Goal: Task Accomplishment & Management: Manage account settings

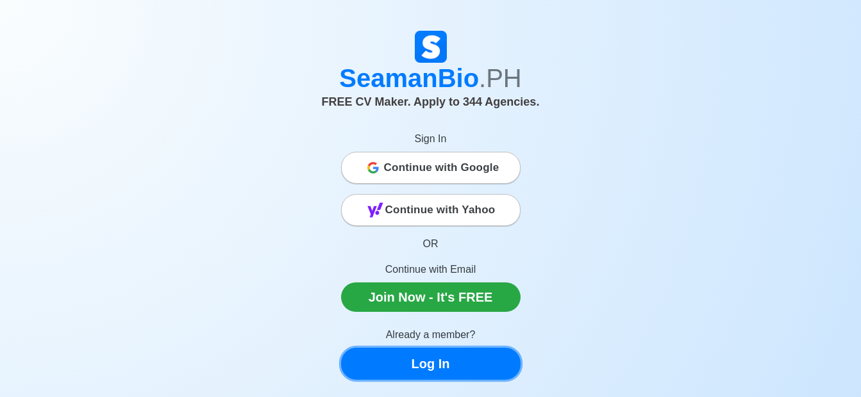
click at [411, 356] on link "Log In" at bounding box center [430, 364] width 179 height 32
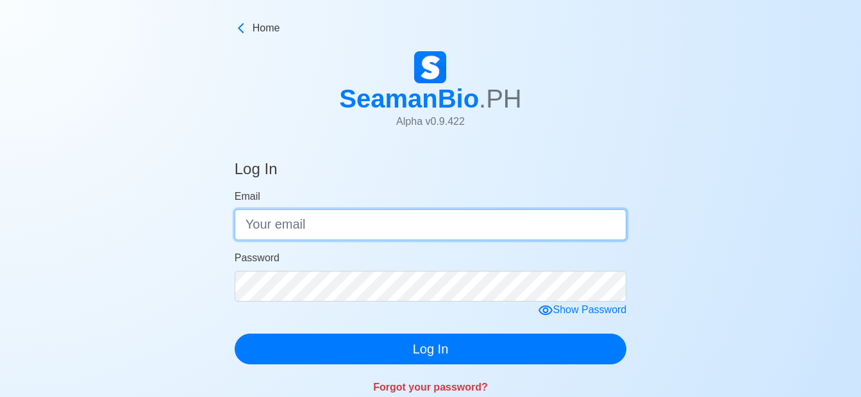
click at [369, 211] on input "Email" at bounding box center [431, 225] width 392 height 31
type input "mingoariela123@gmail.com"
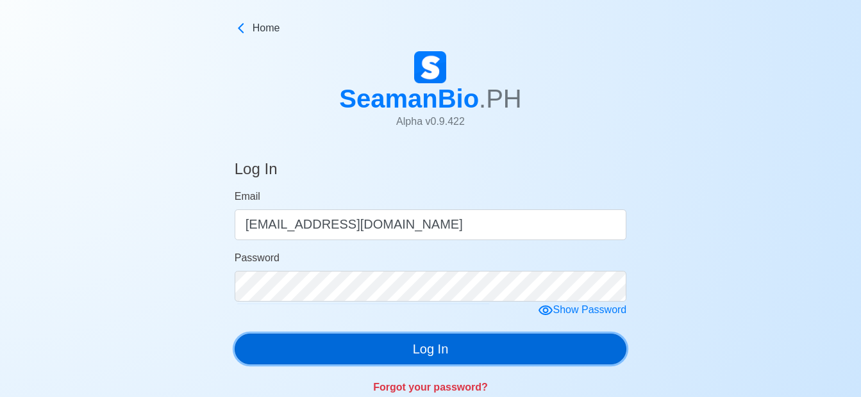
click at [547, 359] on button "Log In" at bounding box center [431, 349] width 392 height 31
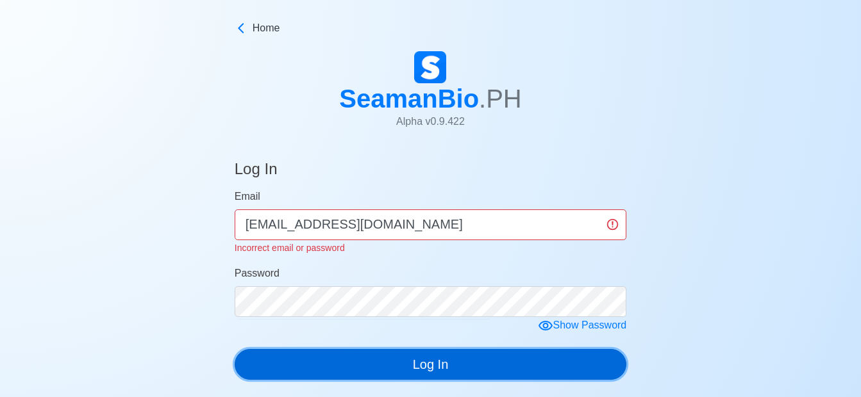
click at [308, 358] on button "Log In" at bounding box center [431, 364] width 392 height 31
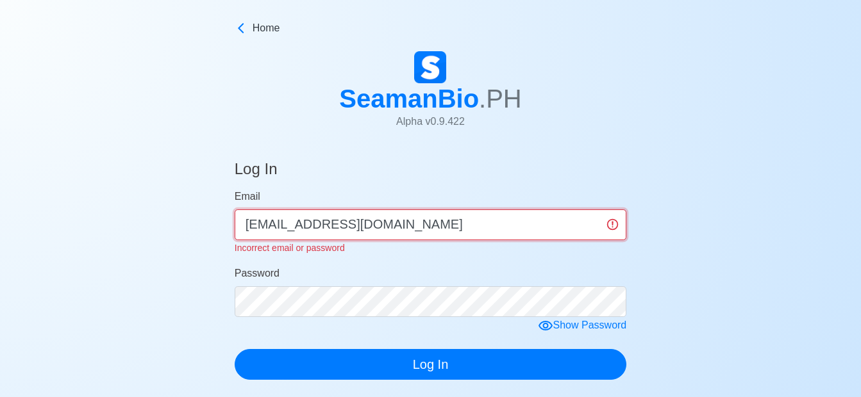
click at [413, 222] on input "mingoariela123@gmail.com" at bounding box center [431, 225] width 392 height 31
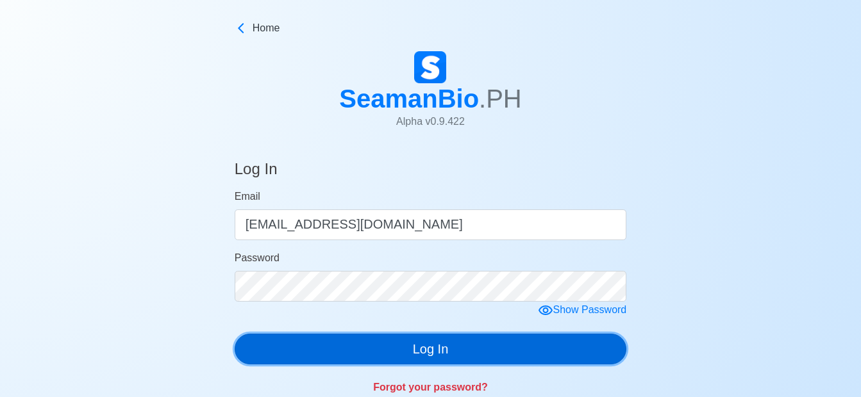
click at [395, 367] on div "Log In Email mingoariela123@gmail.com Password Show Password Log In Forgot your…" at bounding box center [431, 275] width 392 height 261
click at [399, 359] on button "Log In" at bounding box center [431, 349] width 392 height 31
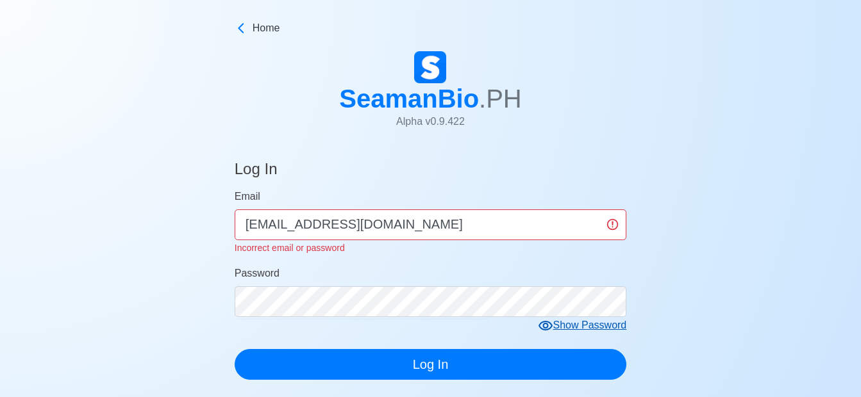
click at [560, 324] on div "Show Password" at bounding box center [582, 326] width 89 height 16
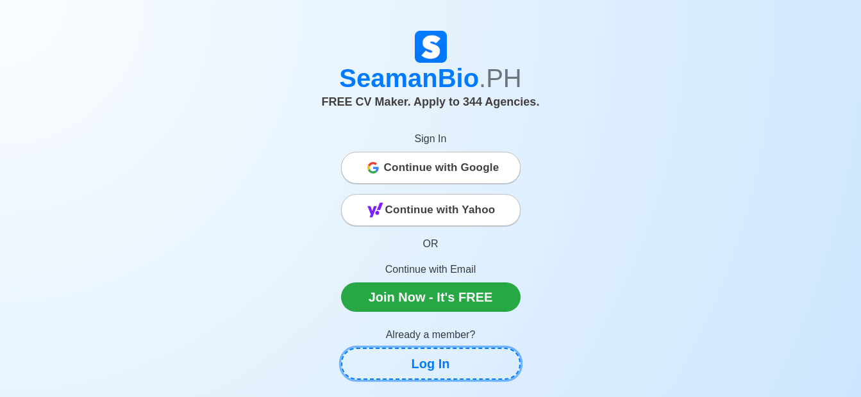
click at [404, 360] on link "Log In" at bounding box center [430, 364] width 179 height 32
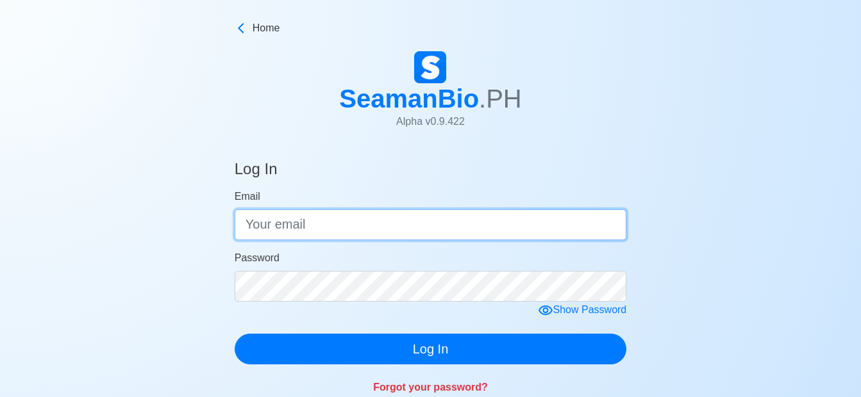
click at [402, 219] on input "Email" at bounding box center [431, 225] width 392 height 31
type input "arieltamayo_1999"
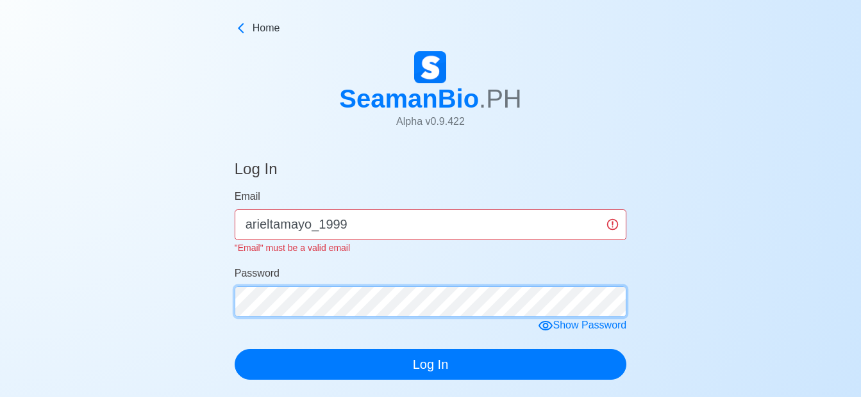
click at [438, 285] on div "Password" at bounding box center [431, 291] width 392 height 51
